Goal: Transaction & Acquisition: Purchase product/service

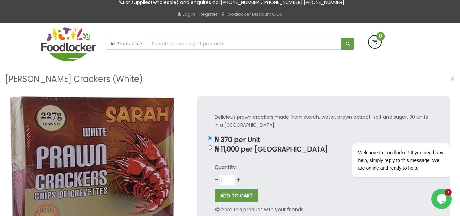
click at [246, 137] on p "₦ 370 per Unit" at bounding box center [324, 140] width 218 height 8
click at [212, 137] on input "₦ 370 per Unit" at bounding box center [210, 138] width 4 height 4
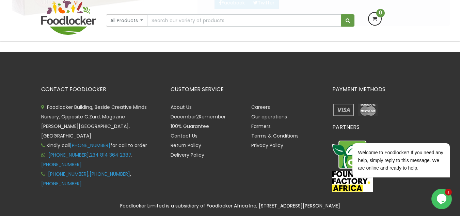
scroll to position [237, 0]
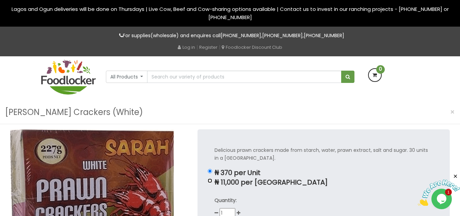
click at [210, 180] on input "₦ 11,000 per [GEOGRAPHIC_DATA]" at bounding box center [210, 180] width 4 height 4
radio input "true"
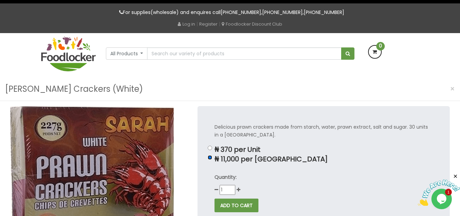
scroll to position [24, 0]
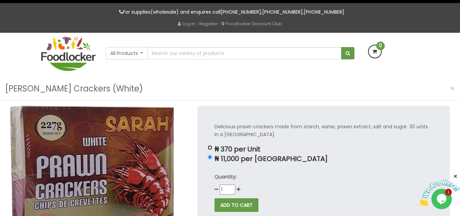
click at [209, 149] on input "₦ 370 per Unit" at bounding box center [210, 147] width 4 height 4
radio input "true"
